Goal: Task Accomplishment & Management: Manage account settings

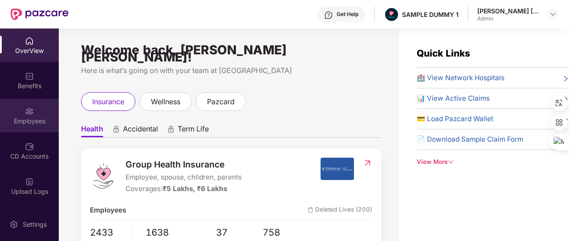
click at [32, 111] on img at bounding box center [29, 111] width 9 height 9
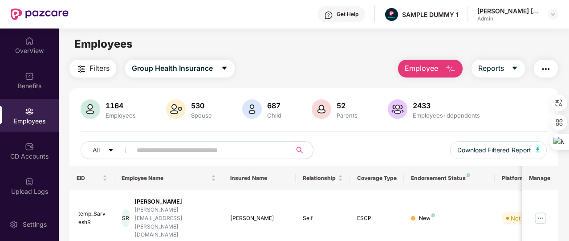
click at [415, 68] on span "Employee" at bounding box center [421, 68] width 33 height 11
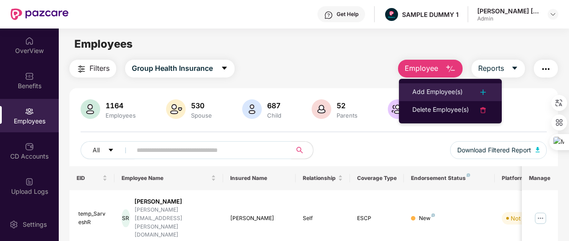
click at [426, 85] on li "Add Employee(s)" at bounding box center [450, 92] width 103 height 18
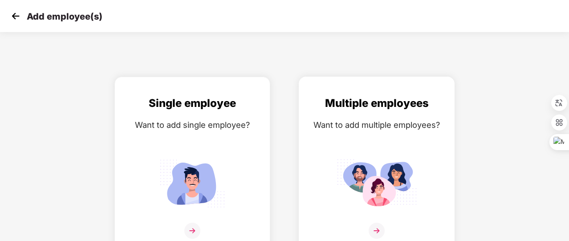
click at [386, 136] on div "Multiple employees Want to add multiple employees?" at bounding box center [376, 172] width 137 height 155
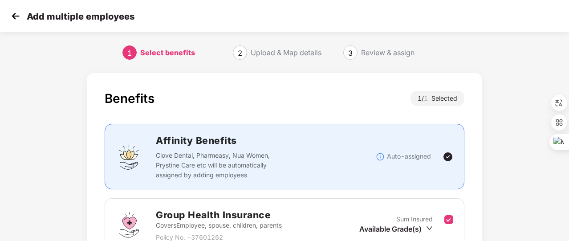
scroll to position [117, 0]
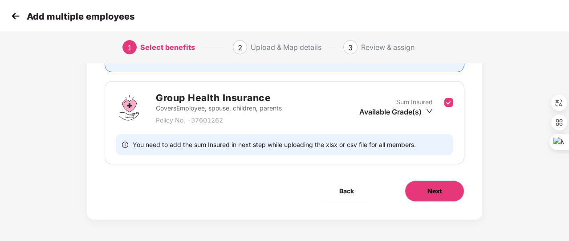
click at [426, 189] on button "Next" at bounding box center [435, 190] width 60 height 21
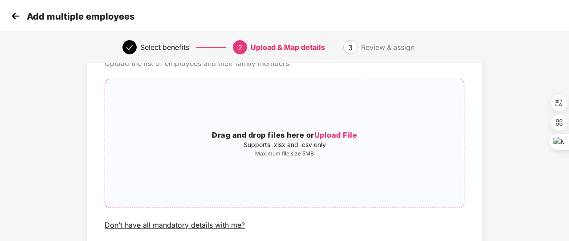
scroll to position [50, 0]
click at [10, 12] on img at bounding box center [15, 15] width 13 height 13
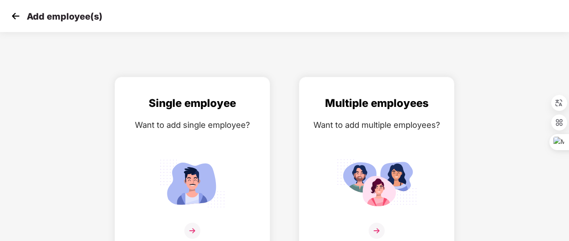
click at [10, 12] on img at bounding box center [15, 15] width 13 height 13
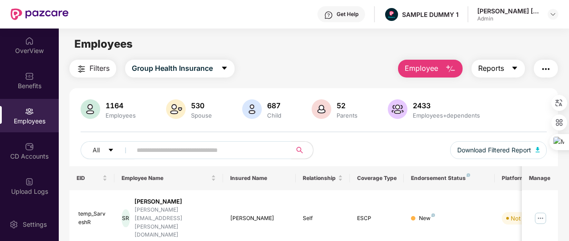
click at [490, 72] on span "Reports" at bounding box center [491, 68] width 26 height 11
click at [542, 64] on img "button" at bounding box center [546, 69] width 11 height 11
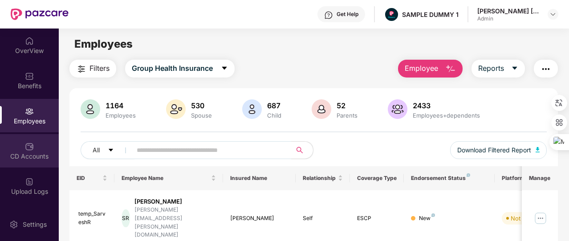
click at [41, 154] on div "CD Accounts" at bounding box center [29, 156] width 59 height 9
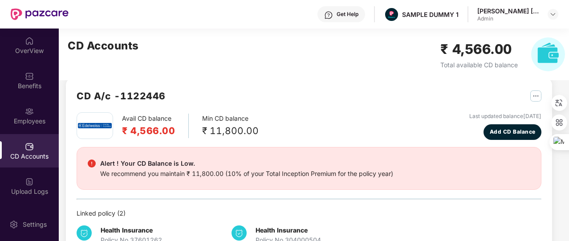
scroll to position [6, 0]
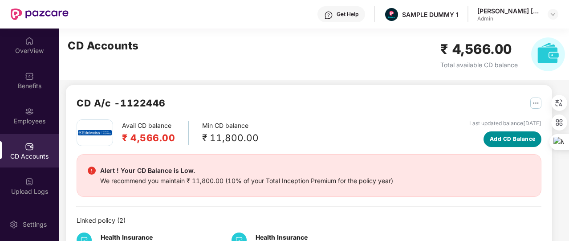
click at [509, 138] on span "Add CD Balance" at bounding box center [513, 139] width 46 height 8
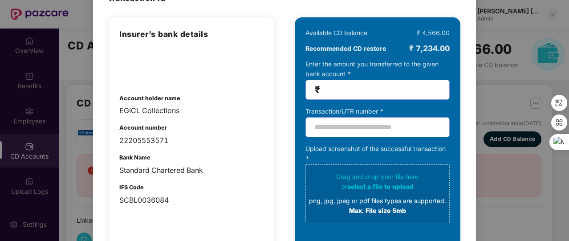
scroll to position [69, 0]
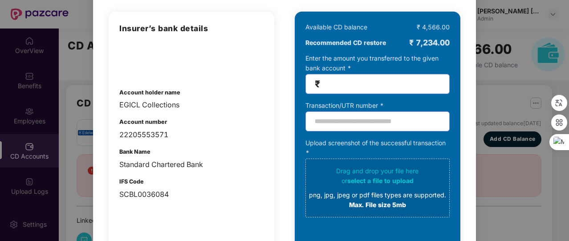
click at [497, 110] on div "100% SECURE Transfer the amount you want add to your CD balance and share the s…" at bounding box center [284, 120] width 569 height 241
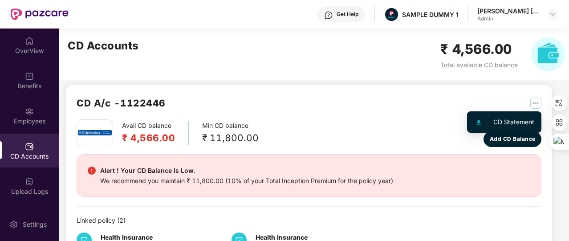
click at [537, 109] on button "button" at bounding box center [533, 103] width 18 height 14
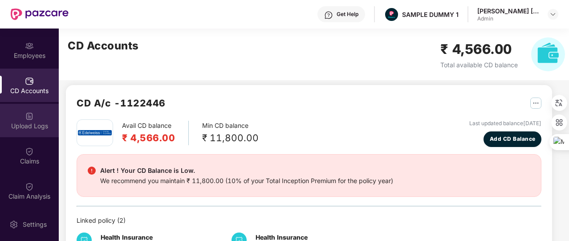
scroll to position [68, 0]
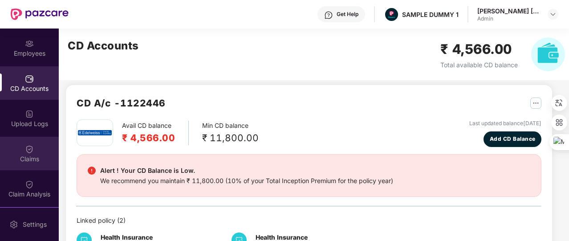
click at [39, 145] on div "Claims" at bounding box center [29, 153] width 59 height 33
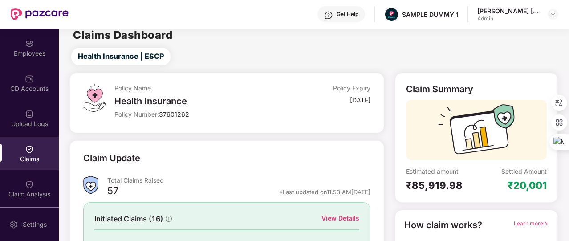
scroll to position [89, 0]
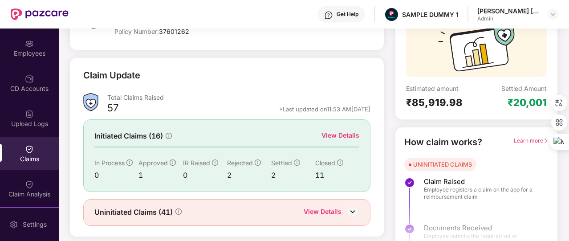
click at [339, 132] on div "View Details" at bounding box center [341, 135] width 38 height 10
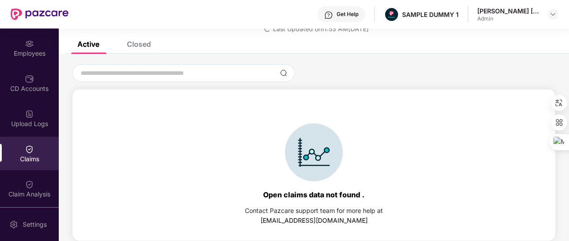
scroll to position [0, 0]
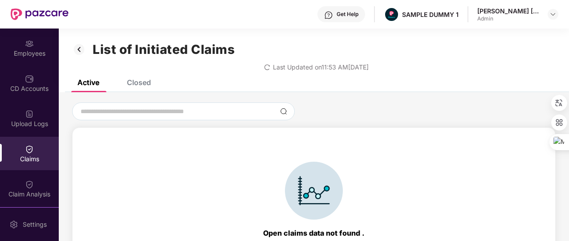
click at [133, 78] on div "List of Initiated Claims Last Updated on 11:53 AM[DATE]" at bounding box center [314, 53] width 510 height 51
click at [133, 80] on div "Closed" at bounding box center [139, 82] width 24 height 9
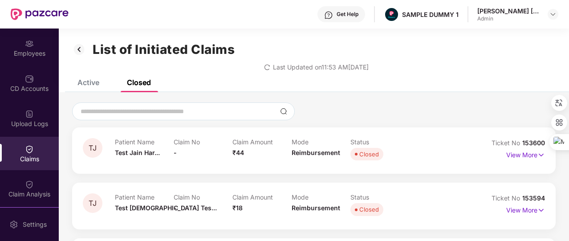
click at [83, 49] on img at bounding box center [79, 49] width 14 height 15
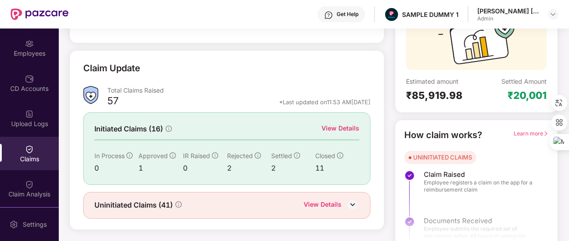
scroll to position [107, 0]
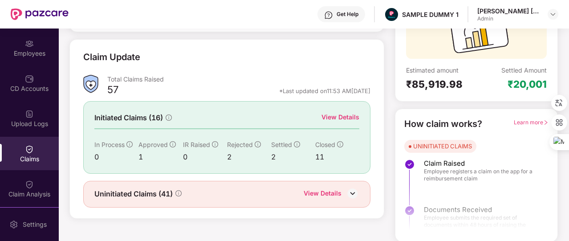
click at [329, 197] on div "View Details" at bounding box center [323, 194] width 38 height 12
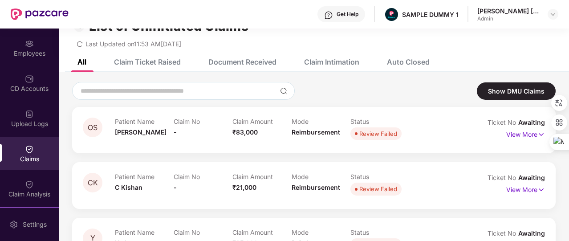
scroll to position [22, 0]
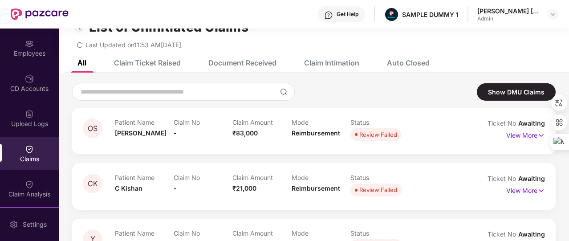
click at [159, 60] on div "Claim Ticket Raised" at bounding box center [147, 62] width 67 height 9
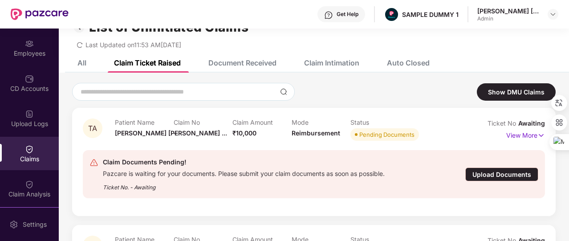
click at [248, 65] on div "Document Received" at bounding box center [242, 62] width 68 height 9
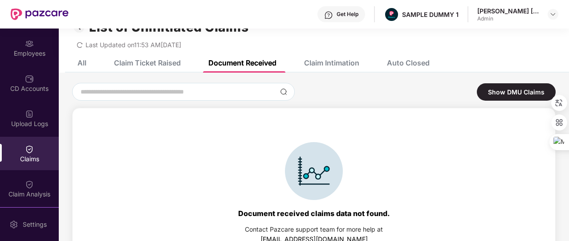
click at [320, 56] on div "Claim Intimation" at bounding box center [325, 63] width 69 height 20
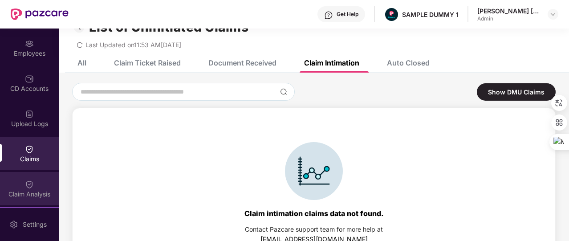
click at [39, 184] on div "Claim Analysis" at bounding box center [29, 188] width 59 height 33
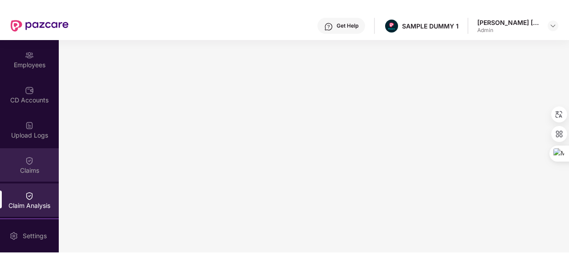
scroll to position [0, 0]
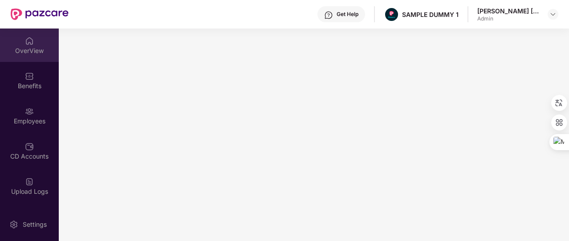
click at [36, 53] on div "OverView" at bounding box center [29, 50] width 59 height 9
